Goal: Ask a question: Seek information or help from site administrators or community

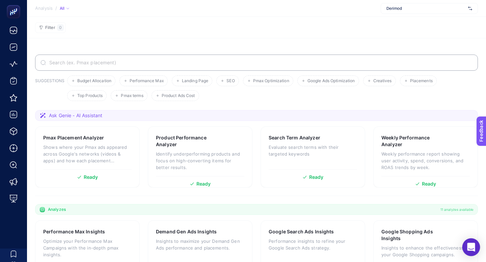
click at [470, 245] on icon "Open Intercom Messenger" at bounding box center [471, 247] width 8 height 9
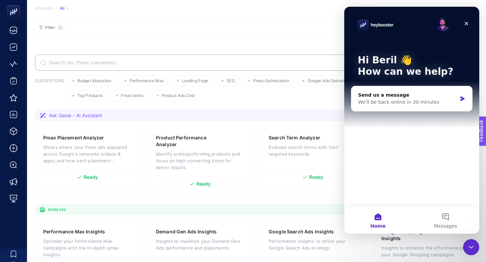
click at [263, 35] on section "Filter 0" at bounding box center [256, 28] width 459 height 22
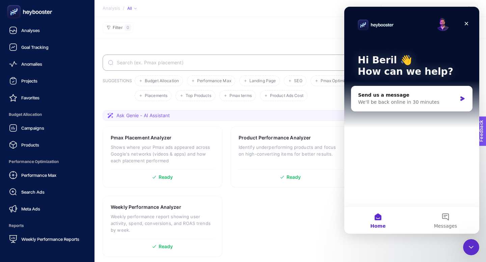
click at [17, 13] on rect at bounding box center [13, 11] width 11 height 11
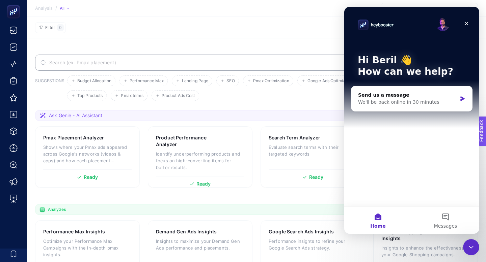
click at [93, 114] on span "Ask Genie - AI Assistant" at bounding box center [75, 115] width 53 height 7
click at [98, 144] on p "Shows where your Pmax ads appeared across Google's networks (videos & apps) and…" at bounding box center [87, 154] width 88 height 20
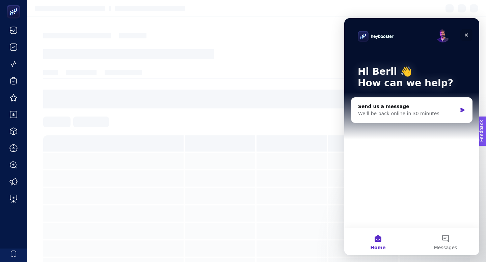
click at [466, 36] on icon "Close" at bounding box center [465, 34] width 5 height 5
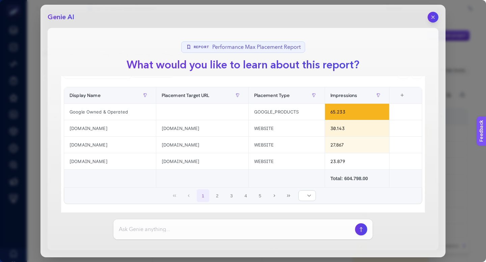
scroll to position [19, 0]
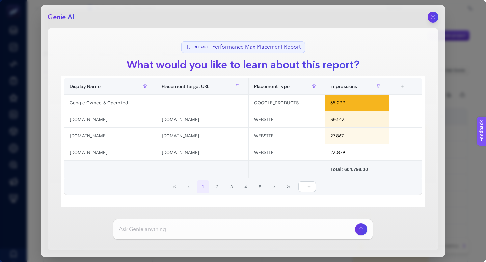
click at [130, 33] on section "Report Performance Max Placement Report What would you like to learn about this…" at bounding box center [243, 139] width 390 height 223
click at [434, 17] on icon "button" at bounding box center [432, 16] width 5 height 5
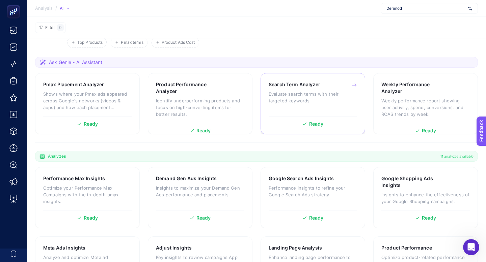
scroll to position [68, 0]
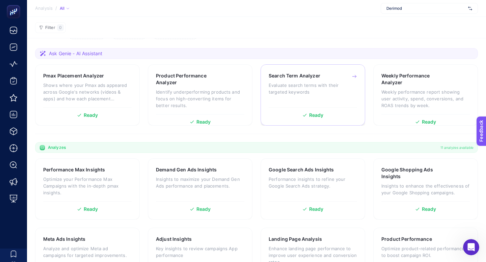
click at [322, 105] on div "Search Term Analyzer Evaluate search terms with their targeted keywords Ready" at bounding box center [312, 94] width 105 height 61
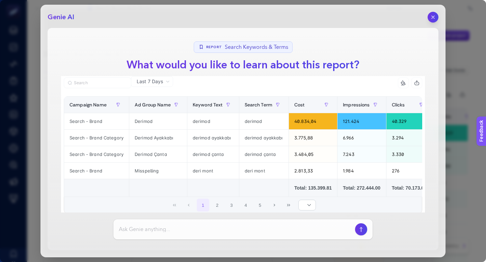
click at [245, 74] on section "Report Search Keywords & Terms What would you like to learn about this report? …" at bounding box center [243, 139] width 390 height 223
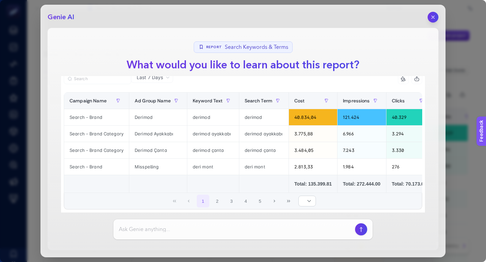
scroll to position [16, 0]
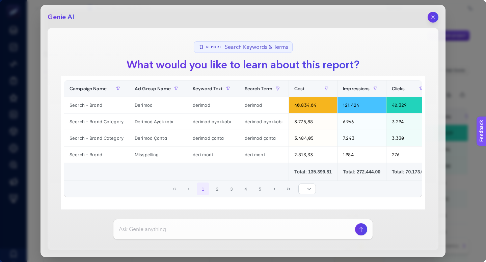
click at [428, 11] on div "Genie AI Report Search Keywords & Terms What would you like to learn about this…" at bounding box center [242, 131] width 405 height 253
click at [429, 17] on button "button" at bounding box center [432, 16] width 11 height 11
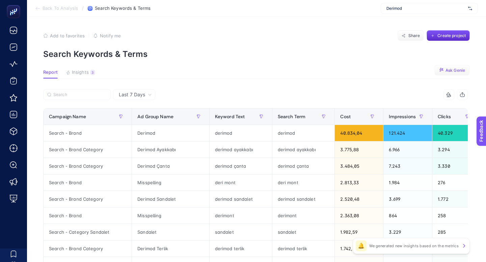
click at [447, 71] on span "Ask Genie" at bounding box center [455, 70] width 20 height 5
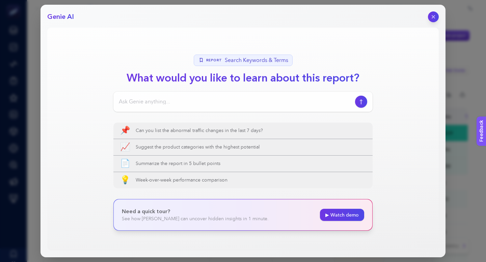
click at [183, 103] on input at bounding box center [235, 102] width 233 height 8
click at [146, 103] on input at bounding box center [235, 102] width 233 height 8
type input "C"
click at [119, 103] on input "Kategor" at bounding box center [235, 102] width 233 height 8
click at [149, 101] on input "Search Kategor" at bounding box center [235, 102] width 233 height 8
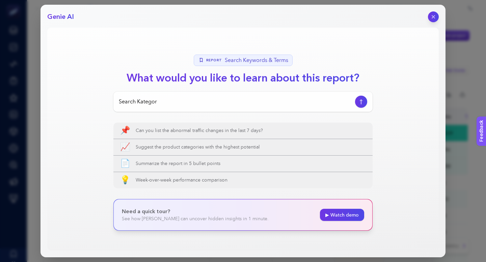
click at [149, 101] on input "Search Kategor" at bounding box center [235, 102] width 233 height 8
click at [266, 103] on input "Search Category kampanyalarında aynı anahtar kelimeden çakışan" at bounding box center [235, 102] width 233 height 8
click at [267, 103] on input "Search Category kampanyalarında aynı anahtar kelimeden tetiklenen" at bounding box center [235, 102] width 233 height 8
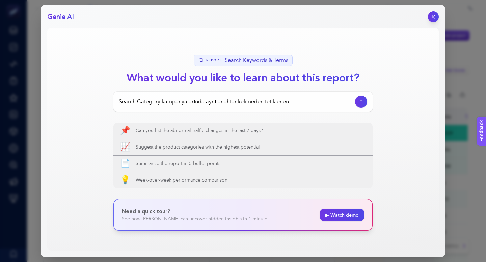
click at [267, 103] on input "Search Category kampanyalarında aynı anahtar kelimeden tetiklenen" at bounding box center [235, 102] width 233 height 8
type input "Search Category kampanyalarında aynı anahtar kelimeden tetiklenen"
click at [431, 21] on button "button" at bounding box center [432, 16] width 11 height 11
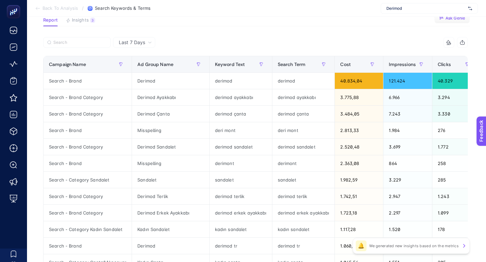
scroll to position [50, 0]
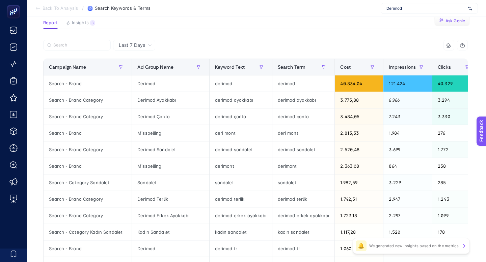
click at [453, 22] on span "Ask Genie" at bounding box center [455, 20] width 20 height 5
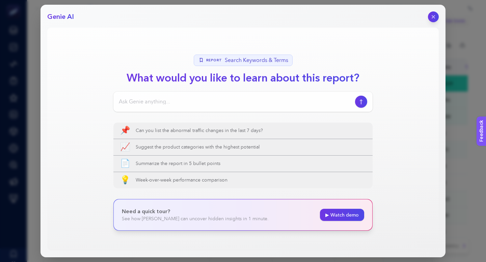
click at [234, 104] on input at bounding box center [235, 102] width 233 height 8
paste input "Search Category kampanyalarında aynı anahtar kelimeden tetiklenen"
click at [202, 103] on input "Search Category kampanyalarında aynı anahtar kelimeden tetiklenen" at bounding box center [235, 102] width 233 height 8
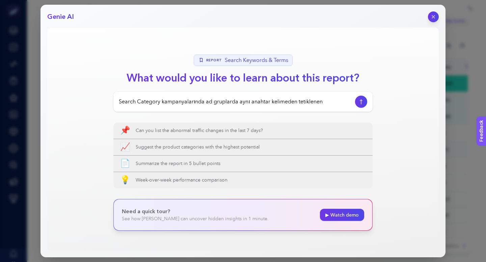
click at [258, 103] on input "Search Category kampanyalarında ad gruplarda aynı anahtar kelimeden tetiklenen" at bounding box center [235, 102] width 233 height 8
drag, startPoint x: 349, startPoint y: 103, endPoint x: 400, endPoint y: 107, distance: 51.4
click at [401, 108] on section "Report Search Keywords & Terms What would you like to learn about this report? …" at bounding box center [242, 139] width 391 height 223
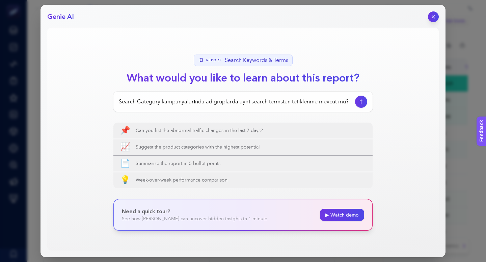
scroll to position [0, 0]
click at [201, 101] on input "Search Category kampanyalarında ad gruplarda aynı search termsten tetiklenme me…" at bounding box center [235, 102] width 233 height 8
click at [192, 101] on input "Search Category kampanyalarında ad gruplarda aynı search termsten tetiklenme me…" at bounding box center [235, 102] width 233 height 8
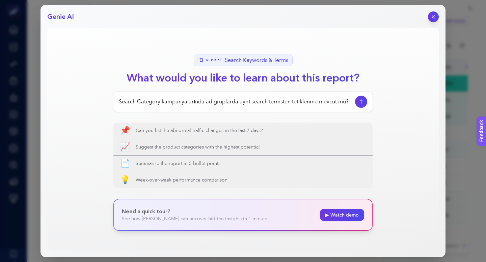
click at [202, 104] on input "Search Category kampanyalarında ad gruplarda aynı search termsten tetiklenme me…" at bounding box center [235, 102] width 233 height 8
click at [326, 103] on input "Search Category kampanyalarındaki ad gruplarda aynı search termsten tetiklenme …" at bounding box center [235, 102] width 233 height 8
paste input "reklam gruplarında aynı arama terimlerinden tetiklenme olup olmadığını kontrol …"
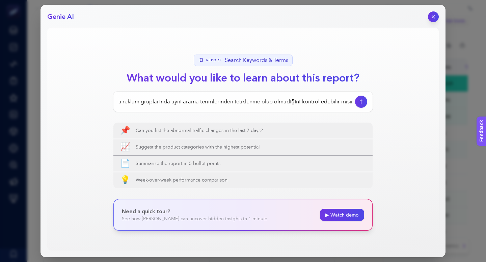
scroll to position [0, 90]
type input "Search Category kampanyalarındaki reklam gruplarında aynı arama terimlerinden t…"
click at [364, 101] on button "button" at bounding box center [360, 101] width 13 height 13
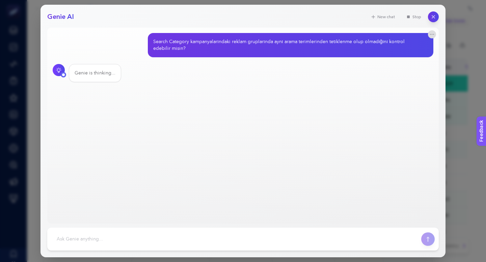
click at [211, 85] on main "Search Category kampanyalarındaki reklam gruplarında aynı arama terimlerinden t…" at bounding box center [242, 126] width 391 height 196
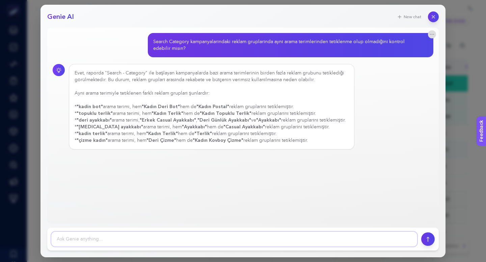
click at [249, 235] on textarea at bounding box center [233, 239] width 365 height 15
drag, startPoint x: 145, startPoint y: 75, endPoint x: 107, endPoint y: 74, distance: 38.5
click at [107, 74] on div "Evet, raporda "Search - Category" ile başlayan kampanyalarda bazı arama terimle…" at bounding box center [212, 107] width 274 height 74
copy div "Search - Category"
click at [97, 238] on textarea "Teşekkür ederim" at bounding box center [233, 239] width 365 height 15
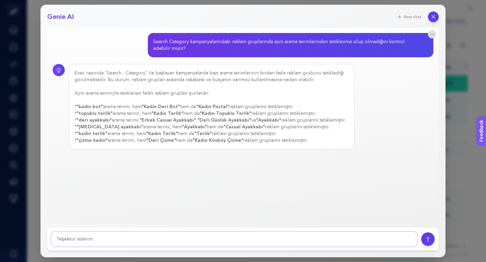
paste textarea "Search - Category"
type textarea "Teşekkür ederim. Search - Category kampanyalarından hiç derimod içeren bir teti…"
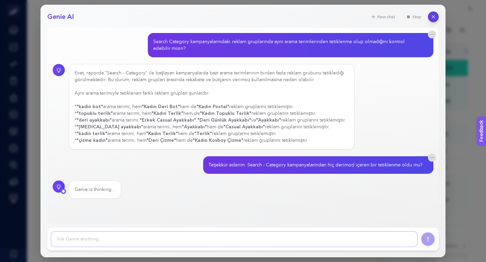
scroll to position [67, 0]
